Goal: Task Accomplishment & Management: Use online tool/utility

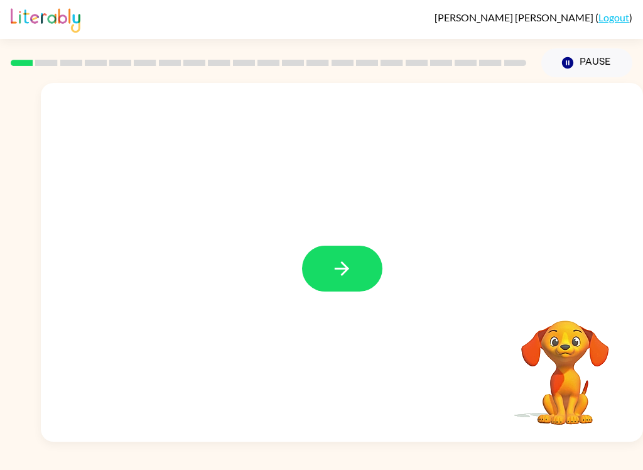
click at [351, 270] on icon "button" at bounding box center [342, 269] width 22 height 22
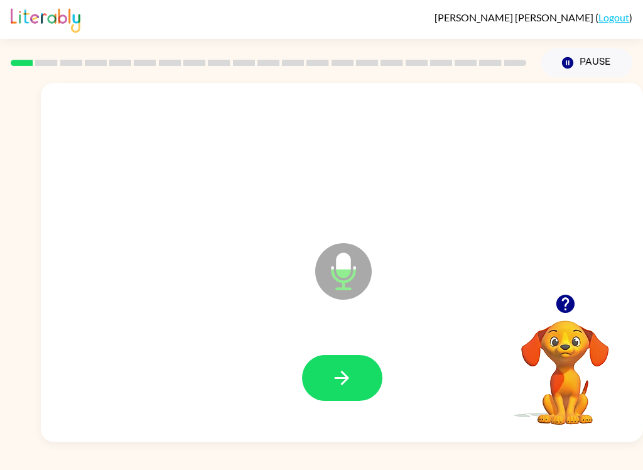
click at [349, 359] on button "button" at bounding box center [342, 378] width 80 height 46
click at [332, 372] on icon "button" at bounding box center [342, 378] width 22 height 22
click at [354, 340] on div at bounding box center [341, 378] width 577 height 103
click at [363, 358] on button "button" at bounding box center [342, 378] width 80 height 46
click at [352, 356] on button "button" at bounding box center [342, 378] width 80 height 46
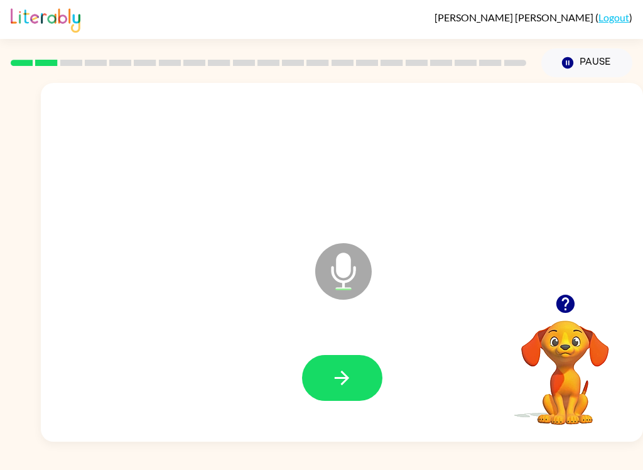
click at [351, 387] on icon "button" at bounding box center [342, 378] width 22 height 22
click at [364, 376] on button "button" at bounding box center [342, 378] width 80 height 46
click at [343, 357] on button "button" at bounding box center [342, 378] width 80 height 46
click at [358, 381] on button "button" at bounding box center [342, 378] width 80 height 46
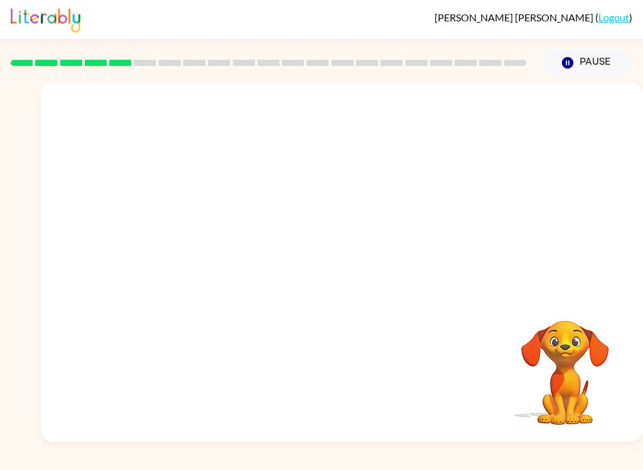
click at [24, 19] on img at bounding box center [46, 19] width 70 height 28
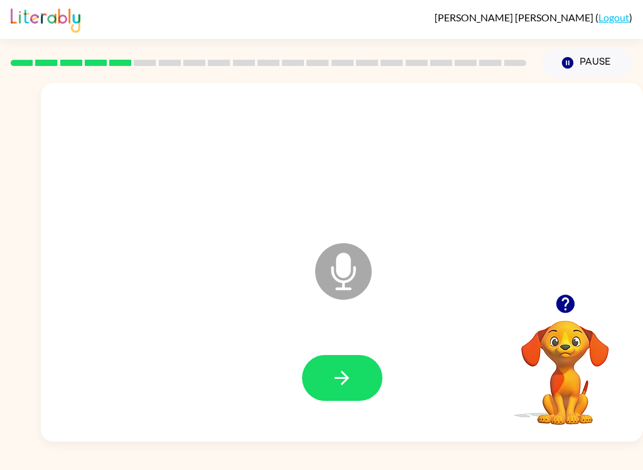
click at [362, 363] on button "button" at bounding box center [342, 378] width 80 height 46
click at [329, 387] on button "button" at bounding box center [342, 378] width 80 height 46
click at [342, 376] on icon "button" at bounding box center [342, 378] width 22 height 22
click at [350, 371] on icon "button" at bounding box center [342, 378] width 22 height 22
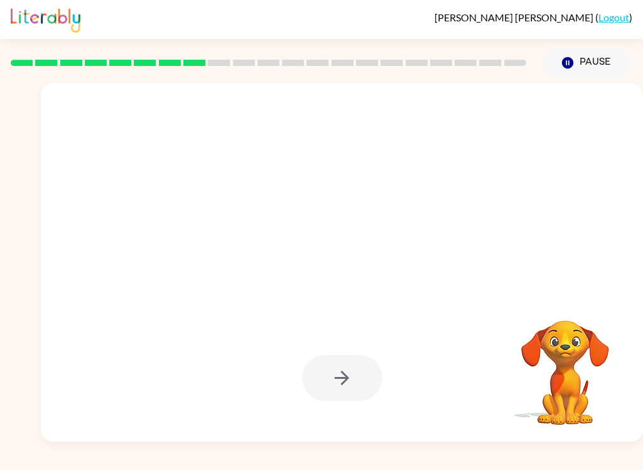
click at [347, 388] on div at bounding box center [342, 378] width 80 height 46
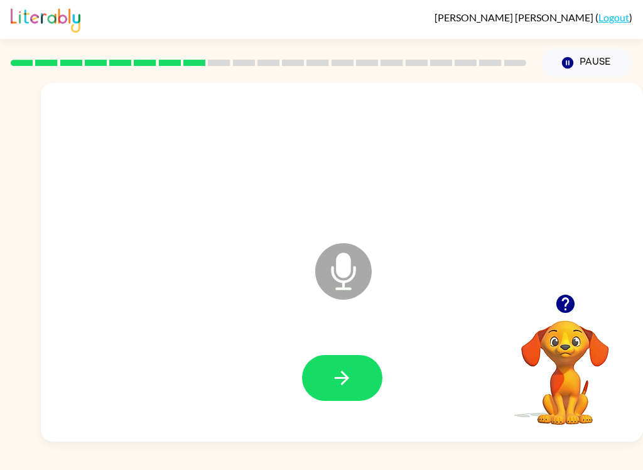
click at [362, 356] on button "button" at bounding box center [342, 378] width 80 height 46
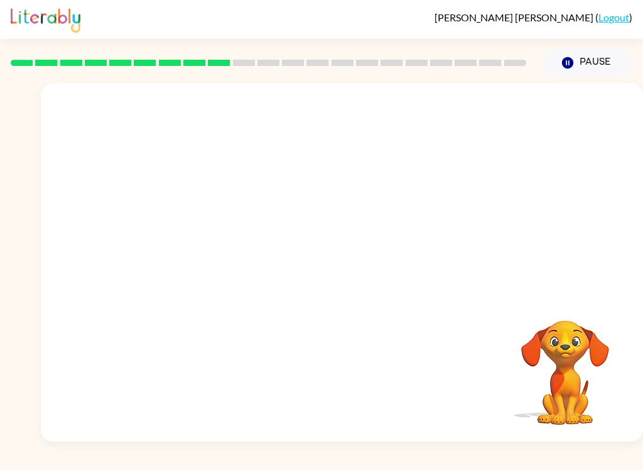
click at [284, 53] on div at bounding box center [268, 63] width 531 height 44
click at [171, 70] on div at bounding box center [268, 63] width 531 height 44
click at [307, 64] on icon at bounding box center [318, 63] width 22 height 6
click at [333, 52] on div at bounding box center [268, 63] width 531 height 44
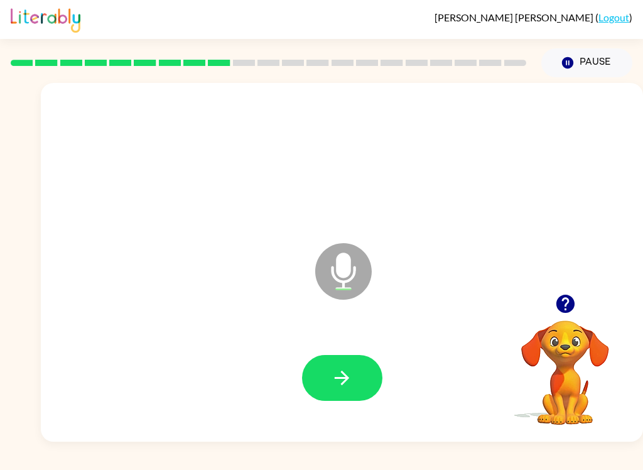
click at [353, 375] on button "button" at bounding box center [342, 378] width 80 height 46
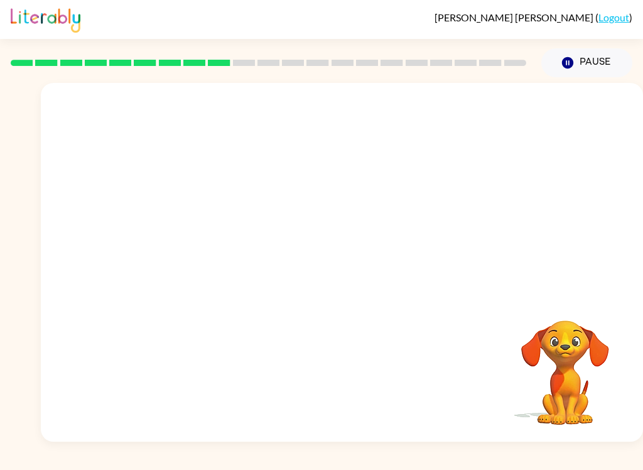
click at [508, 447] on div "Jonas Paine ( Logout ) Pause Pause Your browser must support playing .mp4 files…" at bounding box center [321, 235] width 643 height 470
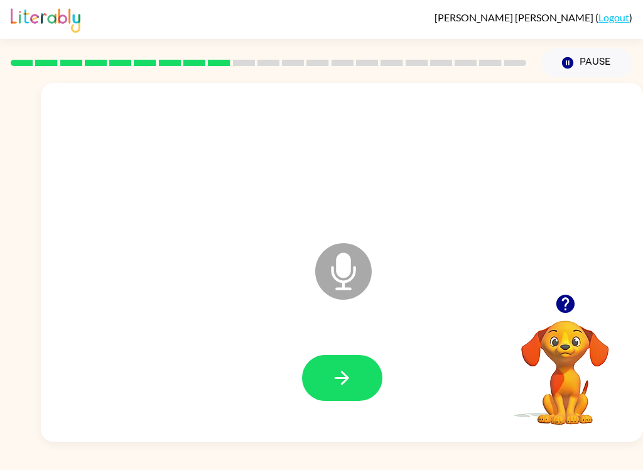
click at [513, 459] on div "Jonas Paine ( Logout ) Pause Pause Microphone The Microphone is here when it is…" at bounding box center [321, 235] width 643 height 470
click at [334, 356] on button "button" at bounding box center [342, 378] width 80 height 46
click at [363, 361] on button "button" at bounding box center [342, 378] width 80 height 46
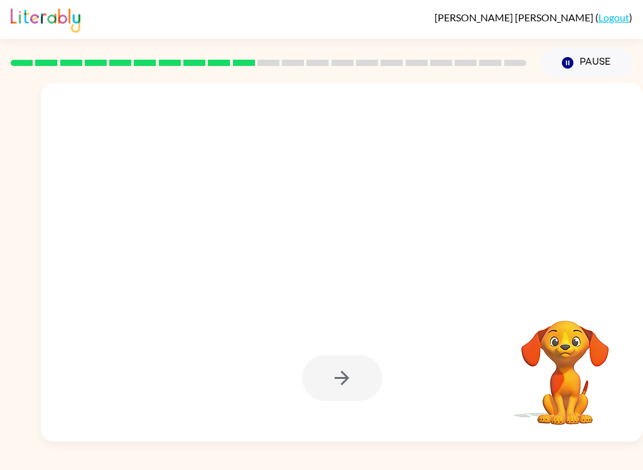
click at [491, 425] on div at bounding box center [341, 378] width 577 height 103
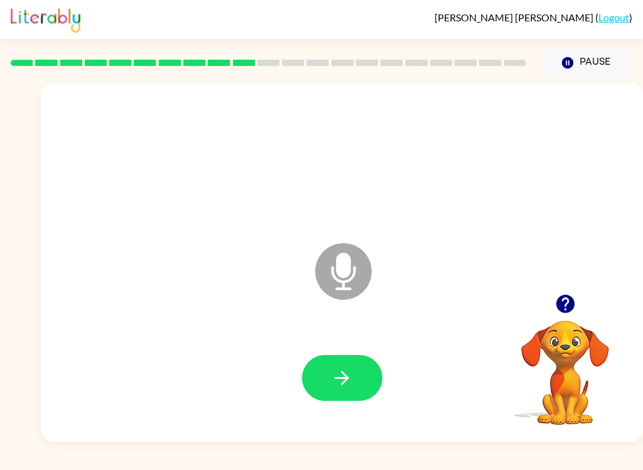
click at [377, 380] on button "button" at bounding box center [342, 378] width 80 height 46
click at [330, 377] on button "button" at bounding box center [342, 378] width 80 height 46
click at [338, 359] on button "button" at bounding box center [342, 378] width 80 height 46
click at [318, 376] on button "button" at bounding box center [342, 378] width 80 height 46
click at [344, 367] on icon "button" at bounding box center [342, 378] width 22 height 22
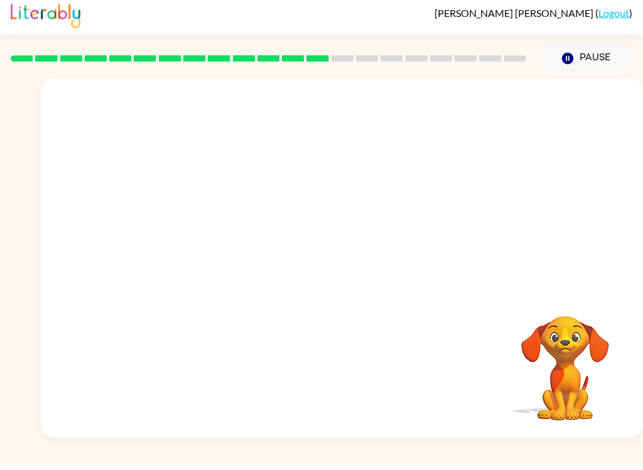
click at [256, 372] on div "Your browser must support playing .mp4 files to use Literably. Please try using…" at bounding box center [342, 262] width 602 height 359
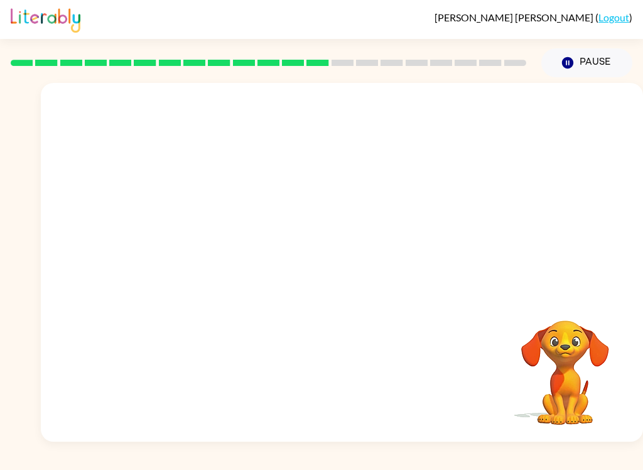
click at [509, 70] on div at bounding box center [268, 63] width 531 height 44
click at [441, 70] on div at bounding box center [268, 63] width 531 height 44
click at [391, 70] on div at bounding box center [268, 63] width 531 height 44
click at [367, 52] on div at bounding box center [268, 63] width 531 height 44
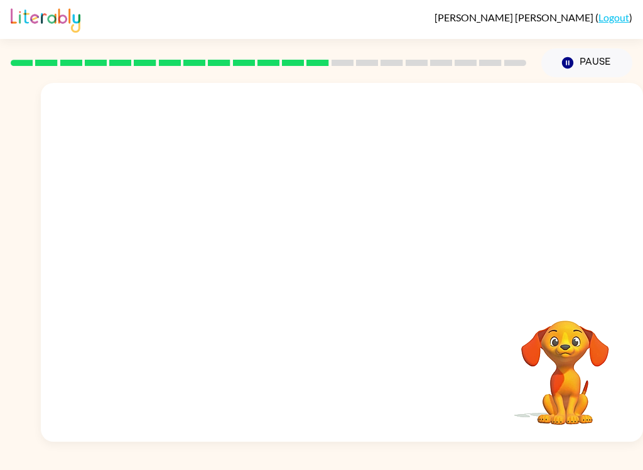
click at [437, 442] on div at bounding box center [342, 262] width 602 height 359
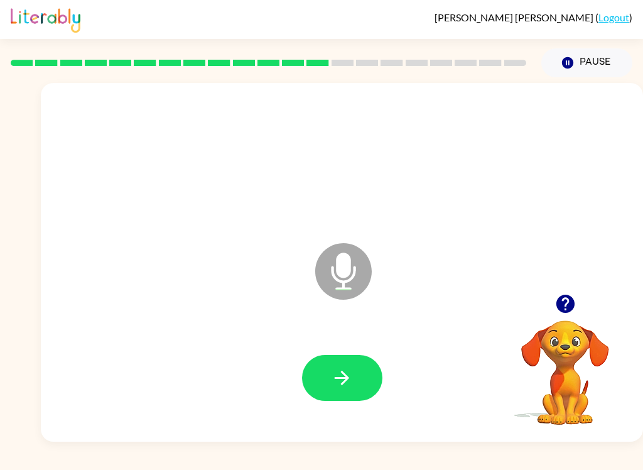
click at [348, 371] on icon "button" at bounding box center [342, 378] width 22 height 22
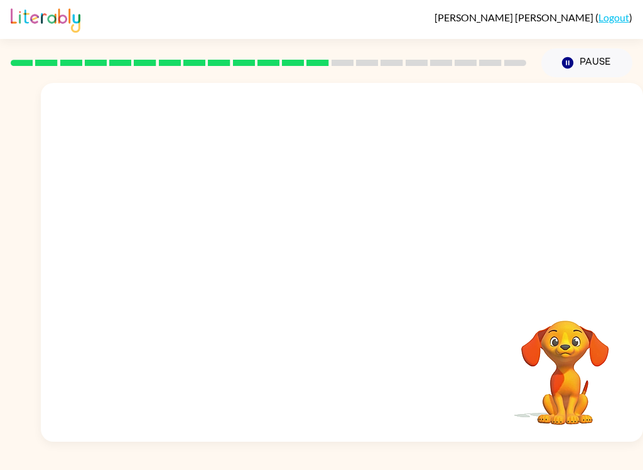
click at [499, 432] on div "Your browser must support playing .mp4 files to use Literably. Please try using…" at bounding box center [342, 262] width 602 height 359
click at [459, 438] on div at bounding box center [342, 262] width 602 height 359
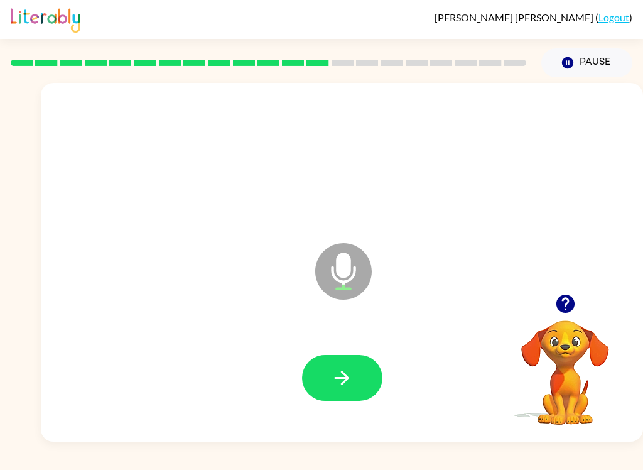
click at [345, 374] on icon "button" at bounding box center [342, 378] width 22 height 22
click at [320, 380] on button "button" at bounding box center [342, 378] width 80 height 46
click at [334, 366] on button "button" at bounding box center [342, 378] width 80 height 46
click at [342, 342] on div at bounding box center [341, 378] width 577 height 103
click at [367, 371] on button "button" at bounding box center [342, 378] width 80 height 46
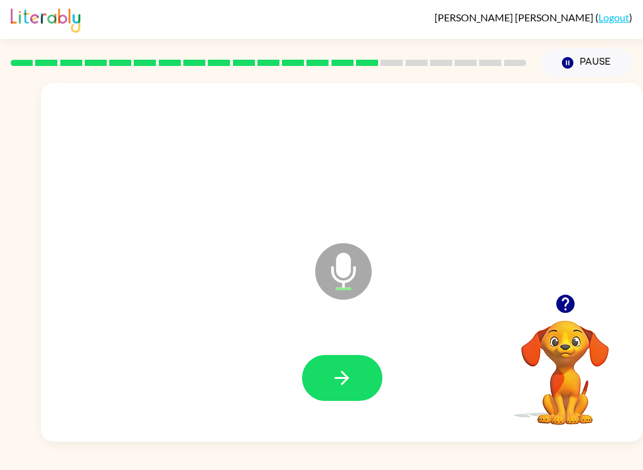
click at [366, 382] on button "button" at bounding box center [342, 378] width 80 height 46
click at [357, 347] on div at bounding box center [341, 378] width 577 height 103
click at [365, 374] on button "button" at bounding box center [342, 378] width 80 height 46
click at [357, 369] on button "button" at bounding box center [342, 378] width 80 height 46
click at [355, 379] on button "button" at bounding box center [342, 378] width 80 height 46
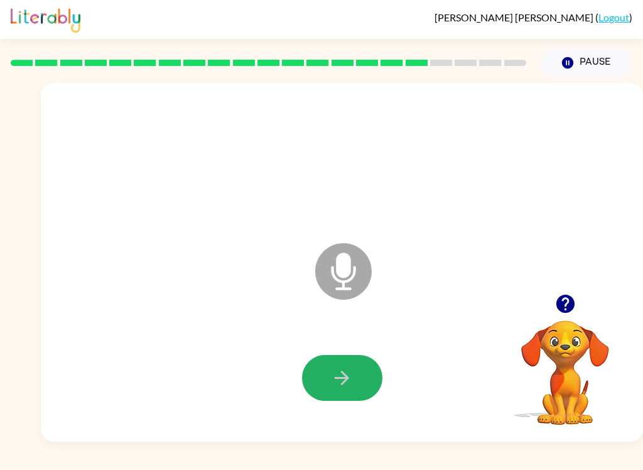
click at [344, 358] on button "button" at bounding box center [342, 378] width 80 height 46
click at [371, 360] on button "button" at bounding box center [342, 378] width 80 height 46
click at [351, 374] on icon "button" at bounding box center [342, 378] width 22 height 22
click at [368, 388] on button "button" at bounding box center [342, 378] width 80 height 46
click at [356, 357] on button "button" at bounding box center [342, 378] width 80 height 46
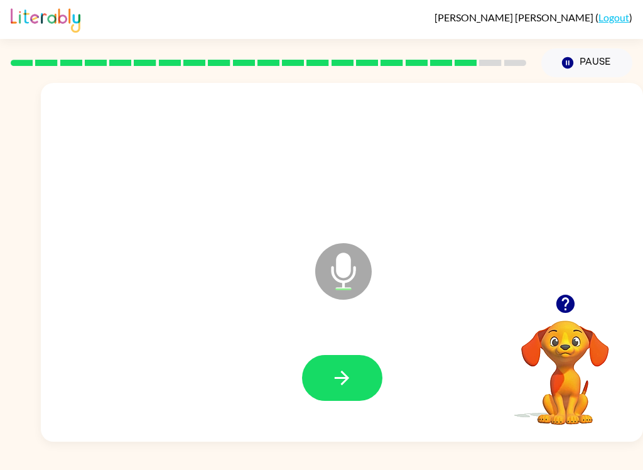
click at [360, 386] on button "button" at bounding box center [342, 378] width 80 height 46
click at [347, 369] on icon "button" at bounding box center [342, 378] width 22 height 22
click at [354, 382] on button "button" at bounding box center [342, 378] width 80 height 46
click at [353, 374] on button "button" at bounding box center [342, 378] width 80 height 46
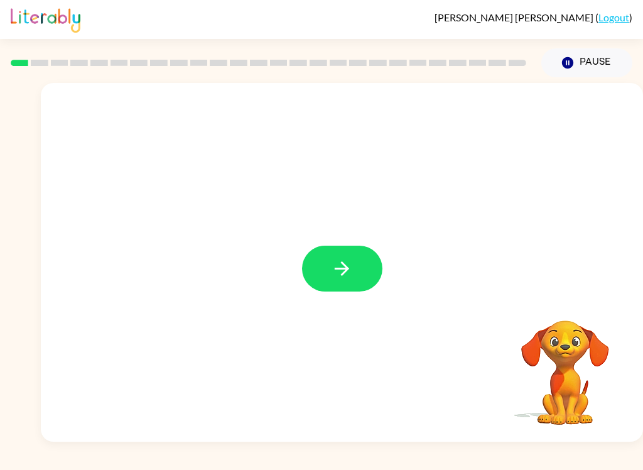
click at [339, 269] on icon "button" at bounding box center [342, 268] width 14 height 14
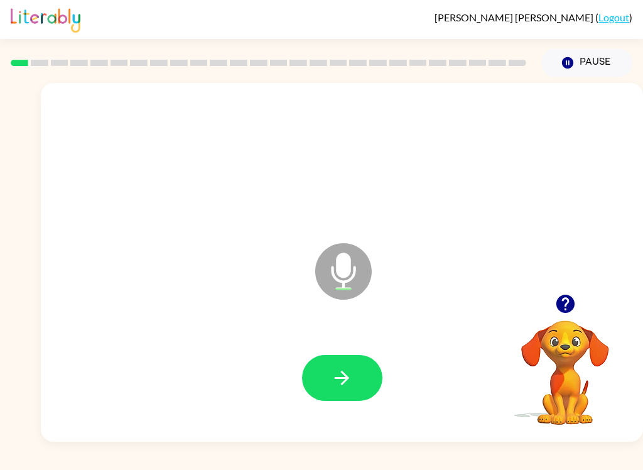
click at [335, 366] on button "button" at bounding box center [342, 378] width 80 height 46
click at [354, 369] on button "button" at bounding box center [342, 378] width 80 height 46
click at [337, 408] on div at bounding box center [341, 378] width 577 height 103
click at [347, 398] on button "button" at bounding box center [342, 378] width 80 height 46
click at [364, 370] on button "button" at bounding box center [342, 378] width 80 height 46
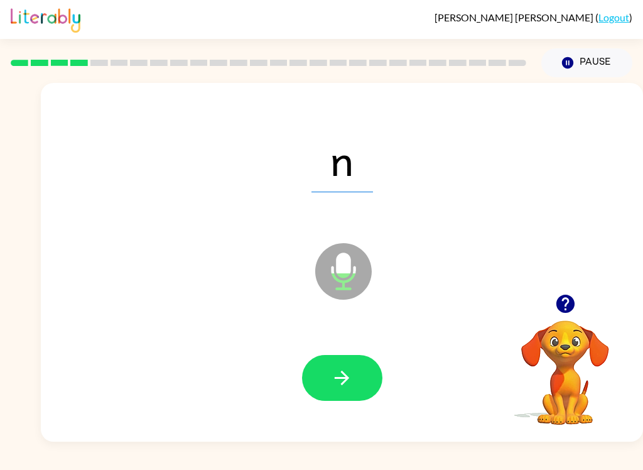
click at [360, 375] on button "button" at bounding box center [342, 378] width 80 height 46
click at [351, 368] on icon "button" at bounding box center [342, 378] width 22 height 22
click at [361, 370] on button "button" at bounding box center [342, 378] width 80 height 46
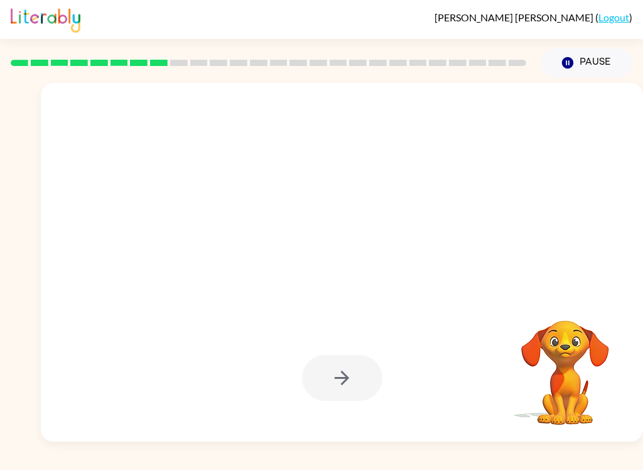
click at [448, 295] on div at bounding box center [342, 262] width 602 height 359
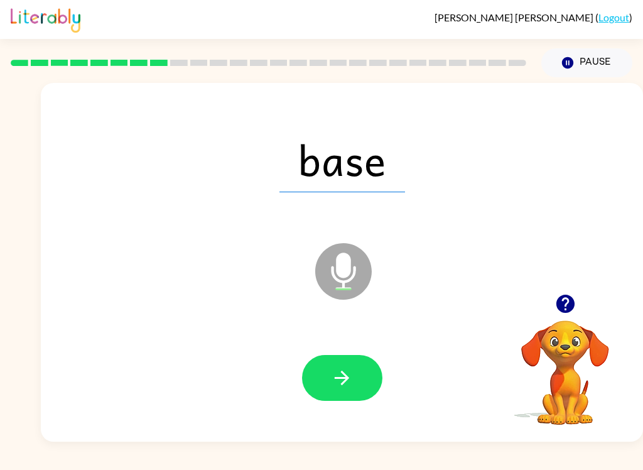
click at [355, 378] on button "button" at bounding box center [342, 378] width 80 height 46
click at [362, 381] on button "button" at bounding box center [342, 378] width 80 height 46
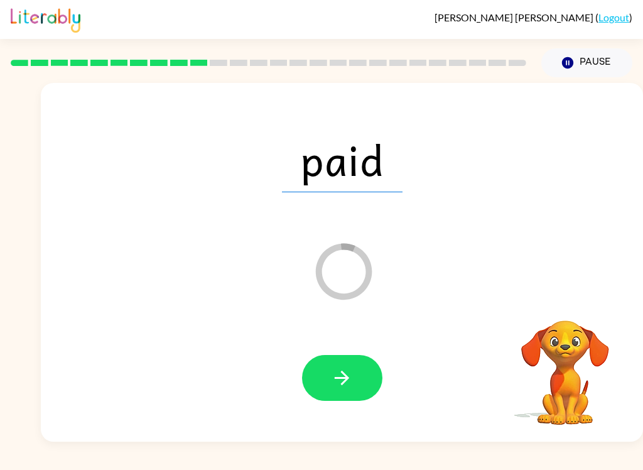
click at [352, 368] on icon "button" at bounding box center [342, 378] width 22 height 22
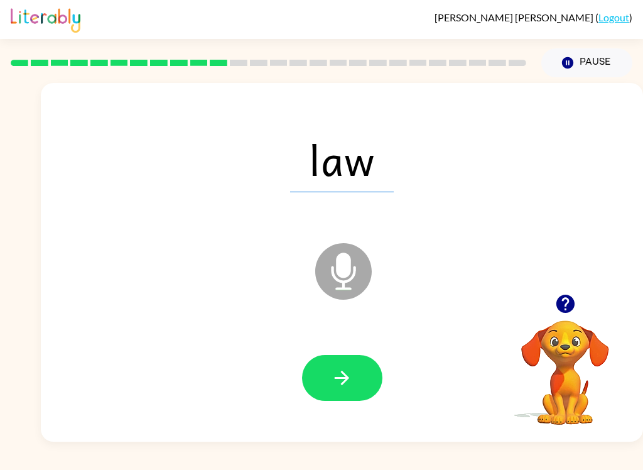
click at [369, 388] on button "button" at bounding box center [342, 378] width 80 height 46
click at [351, 345] on div at bounding box center [341, 378] width 577 height 103
click at [352, 360] on button "button" at bounding box center [342, 378] width 80 height 46
click at [309, 373] on button "button" at bounding box center [342, 378] width 80 height 46
click at [364, 370] on button "button" at bounding box center [342, 378] width 80 height 46
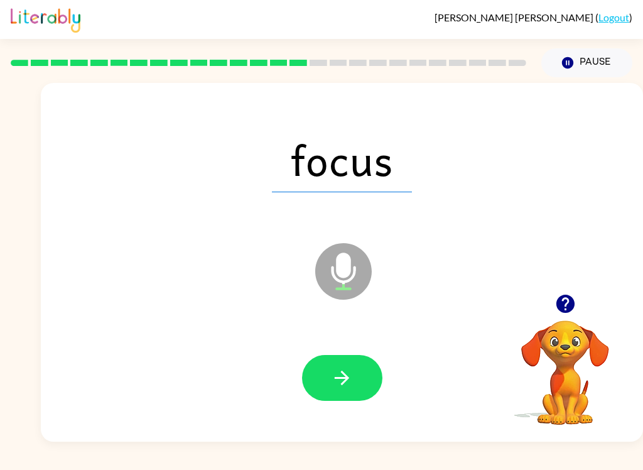
click at [356, 374] on button "button" at bounding box center [342, 378] width 80 height 46
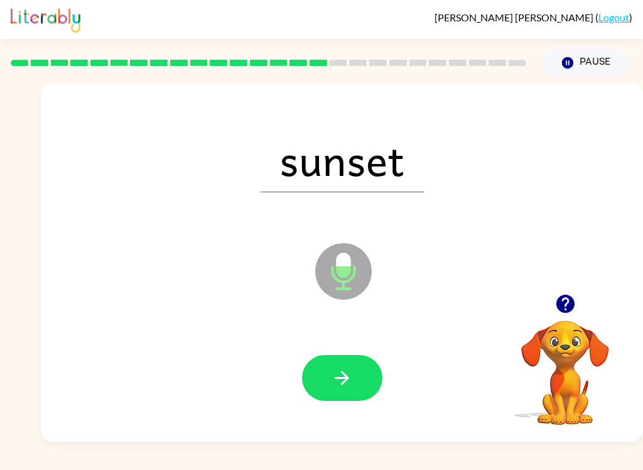
click at [365, 366] on button "button" at bounding box center [342, 378] width 80 height 46
click at [372, 357] on div at bounding box center [342, 378] width 80 height 46
click at [364, 370] on button "button" at bounding box center [342, 378] width 80 height 46
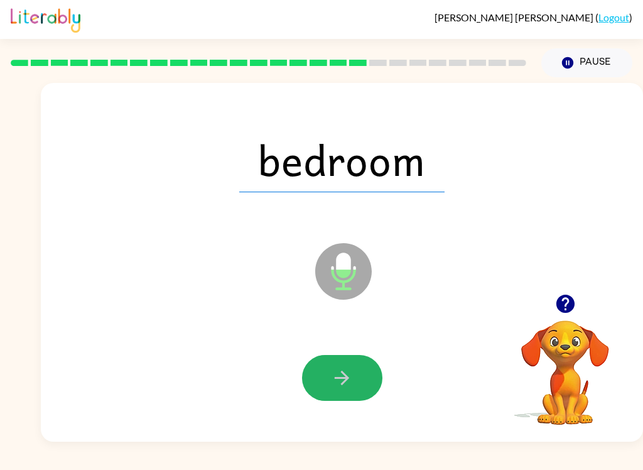
click at [372, 370] on button "button" at bounding box center [342, 378] width 80 height 46
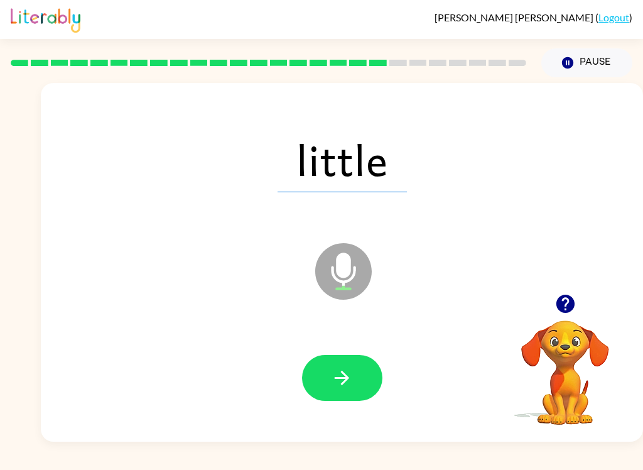
click at [359, 362] on button "button" at bounding box center [342, 378] width 80 height 46
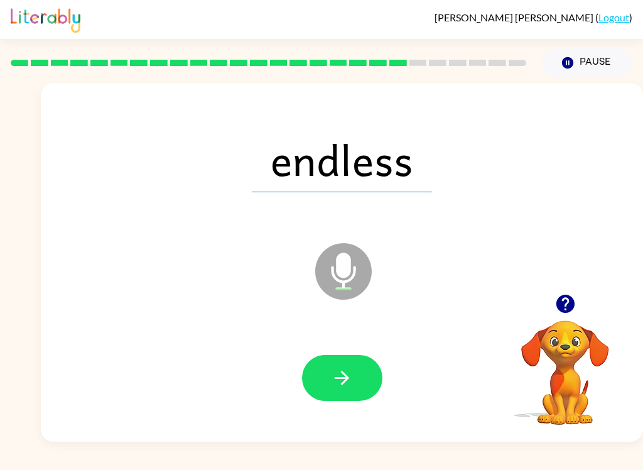
click at [350, 347] on div at bounding box center [341, 378] width 577 height 103
click at [364, 386] on button "button" at bounding box center [342, 378] width 80 height 46
click at [361, 366] on button "button" at bounding box center [342, 378] width 80 height 46
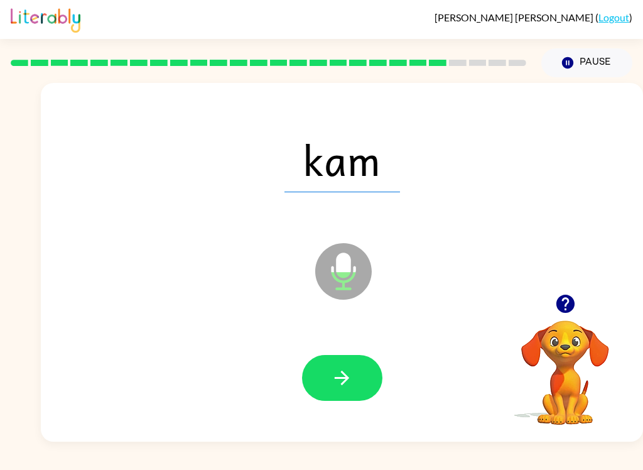
click at [340, 377] on icon "button" at bounding box center [342, 378] width 22 height 22
click at [351, 372] on icon "button" at bounding box center [342, 378] width 22 height 22
click at [367, 354] on div at bounding box center [341, 378] width 577 height 103
click at [339, 367] on icon "button" at bounding box center [342, 378] width 22 height 22
click at [347, 381] on icon "button" at bounding box center [342, 378] width 22 height 22
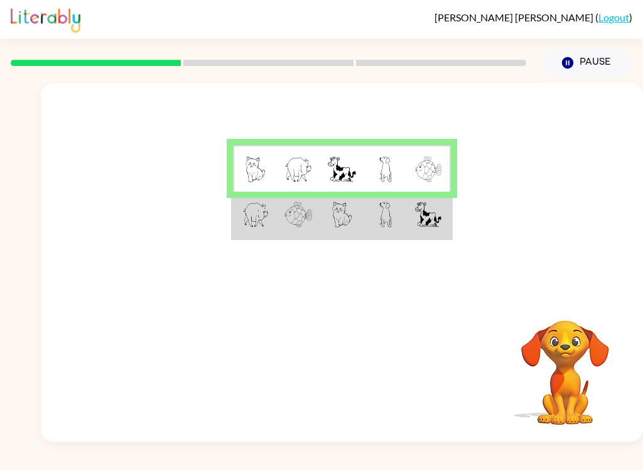
click at [256, 156] on img at bounding box center [255, 169] width 19 height 26
click at [303, 161] on img at bounding box center [299, 169] width 28 height 26
click at [372, 217] on td at bounding box center [385, 215] width 43 height 47
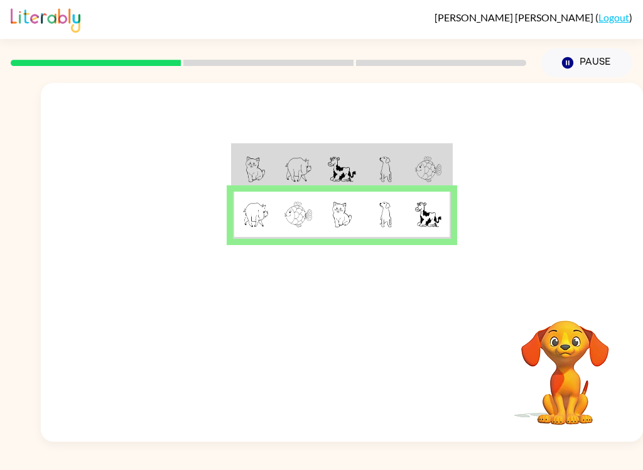
click at [262, 207] on img at bounding box center [255, 215] width 27 height 26
click at [298, 205] on img at bounding box center [299, 215] width 28 height 26
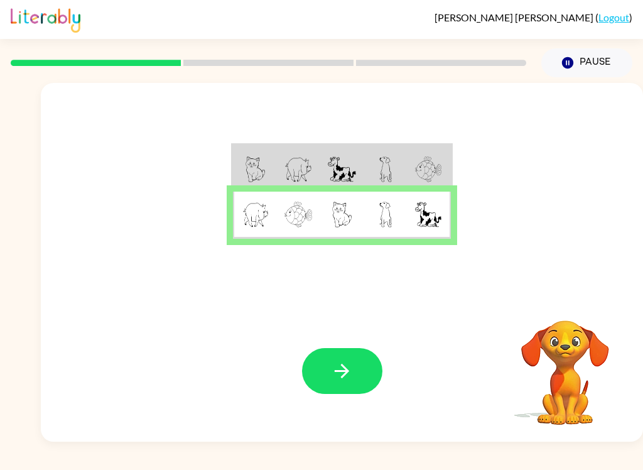
click at [340, 357] on button "button" at bounding box center [342, 371] width 80 height 46
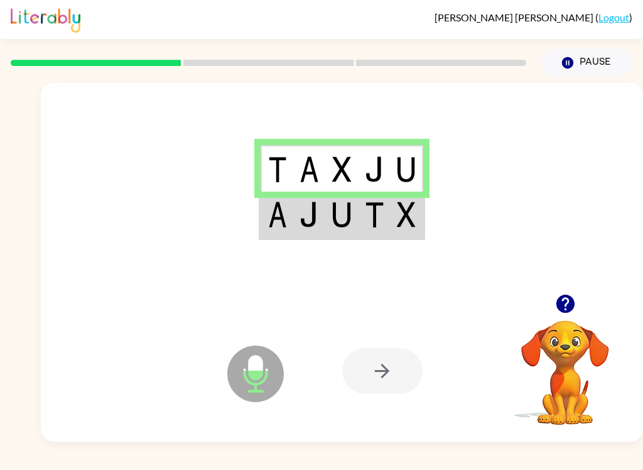
click at [400, 344] on icon "Microphone The Microphone is here when it is your turn to talk" at bounding box center [318, 389] width 188 height 94
click at [395, 359] on div at bounding box center [382, 371] width 80 height 46
click at [386, 364] on div at bounding box center [382, 371] width 80 height 46
click at [386, 363] on div at bounding box center [382, 371] width 80 height 46
click at [406, 348] on icon "Microphone The Microphone is here when it is your turn to talk" at bounding box center [318, 389] width 188 height 94
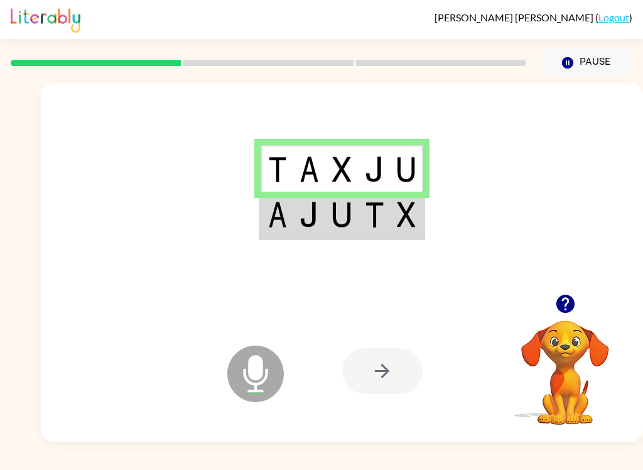
click at [405, 348] on icon "Microphone The Microphone is here when it is your turn to talk" at bounding box center [318, 389] width 188 height 94
click at [405, 350] on div at bounding box center [382, 371] width 80 height 46
click at [404, 349] on div at bounding box center [382, 371] width 80 height 46
click at [387, 378] on div at bounding box center [382, 371] width 80 height 46
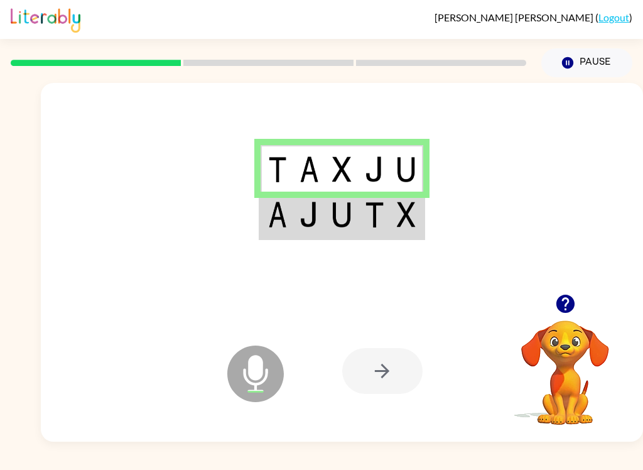
click at [388, 367] on div at bounding box center [382, 371] width 80 height 46
click at [384, 364] on div at bounding box center [382, 371] width 80 height 46
click at [365, 392] on div at bounding box center [382, 371] width 80 height 46
click at [359, 377] on div at bounding box center [382, 371] width 80 height 46
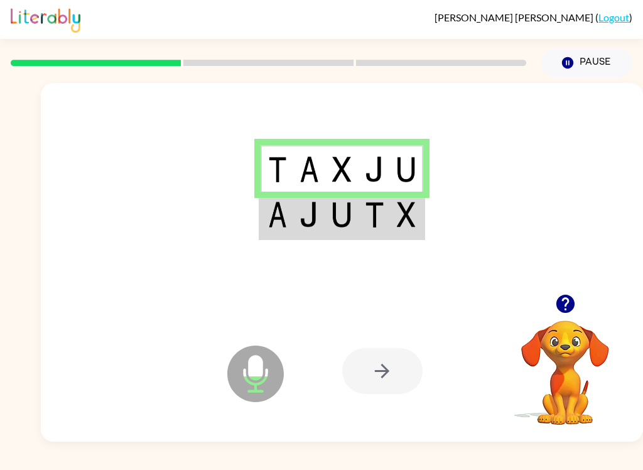
click at [358, 376] on div at bounding box center [382, 371] width 80 height 46
click at [364, 182] on td at bounding box center [374, 168] width 33 height 47
click at [370, 231] on td at bounding box center [374, 215] width 33 height 47
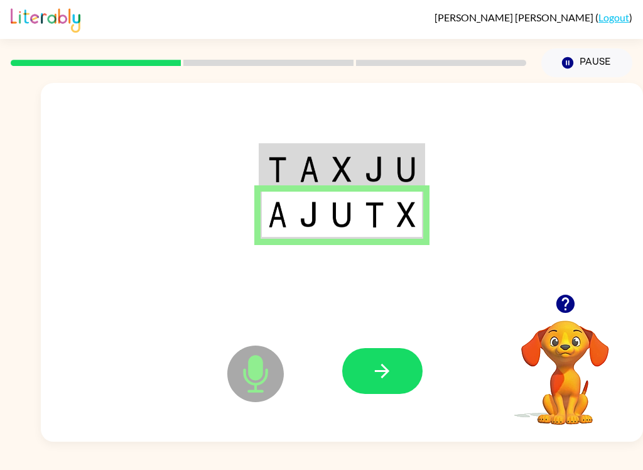
click at [385, 356] on button "button" at bounding box center [382, 371] width 80 height 46
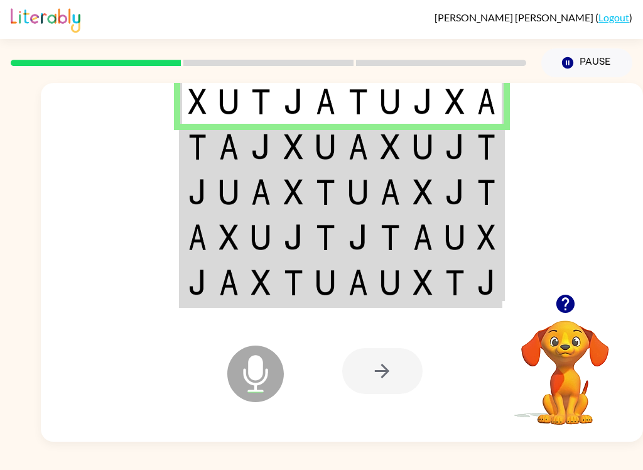
click at [271, 238] on td at bounding box center [261, 236] width 32 height 45
click at [265, 139] on img at bounding box center [260, 147] width 19 height 26
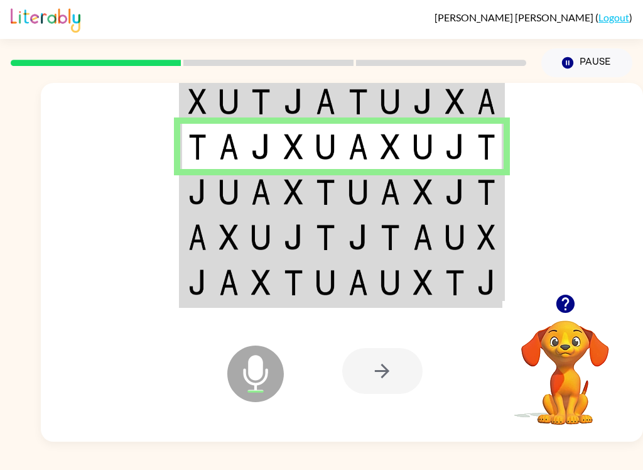
click at [215, 185] on td at bounding box center [229, 191] width 32 height 45
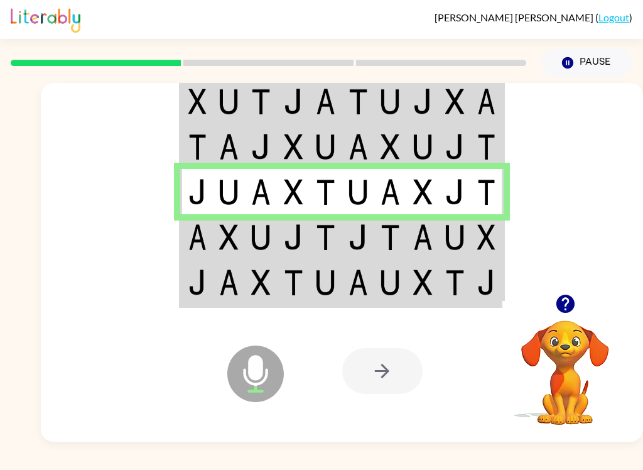
click at [206, 232] on img at bounding box center [197, 237] width 18 height 26
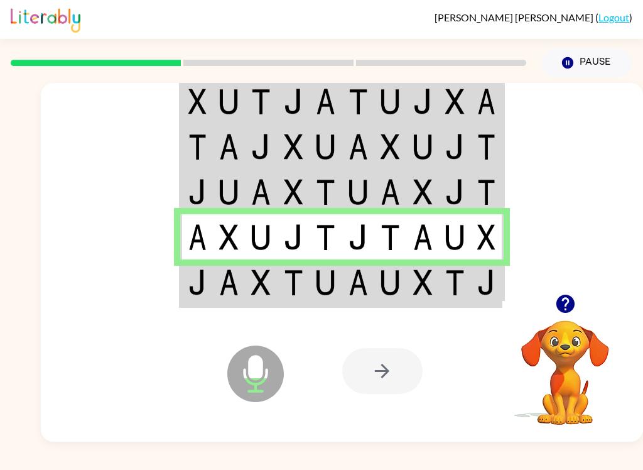
click at [256, 268] on td at bounding box center [261, 282] width 32 height 47
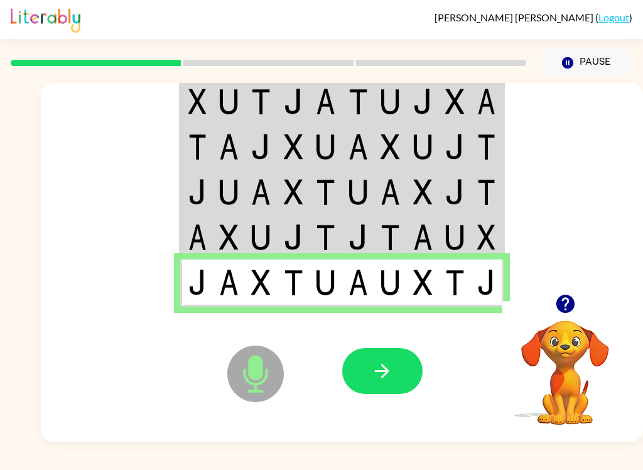
click at [394, 359] on button "button" at bounding box center [382, 371] width 80 height 46
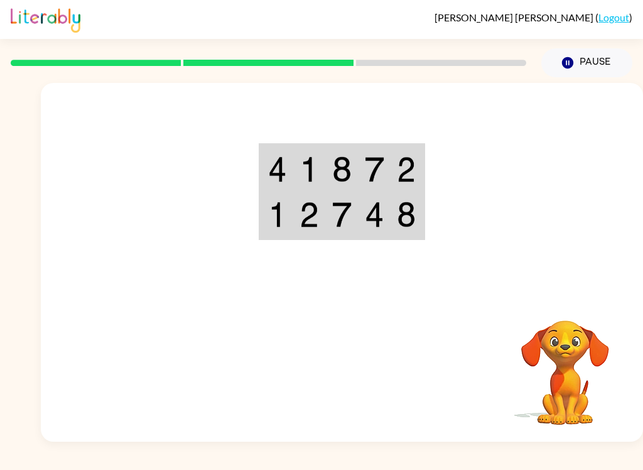
click at [279, 157] on img at bounding box center [277, 169] width 19 height 26
click at [288, 158] on td at bounding box center [277, 168] width 33 height 47
click at [287, 157] on td at bounding box center [277, 168] width 33 height 47
click at [282, 158] on img at bounding box center [277, 169] width 19 height 26
click at [303, 151] on td at bounding box center [309, 168] width 33 height 47
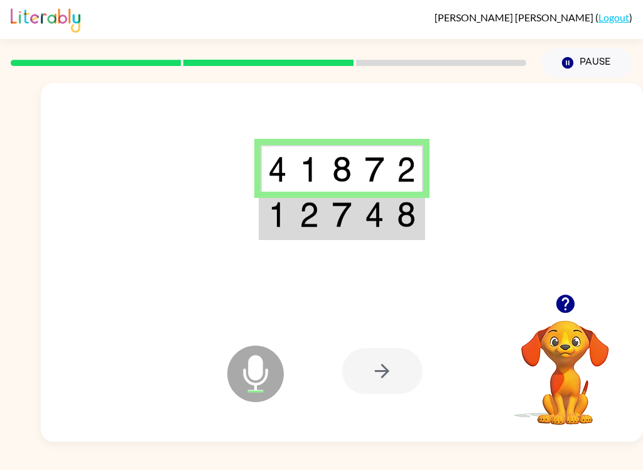
click at [365, 214] on img at bounding box center [374, 215] width 19 height 26
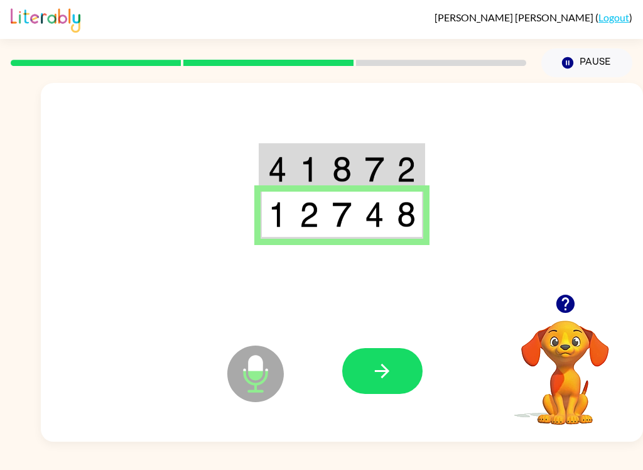
click at [372, 374] on icon "button" at bounding box center [382, 371] width 22 height 22
